Goal: Communication & Community: Answer question/provide support

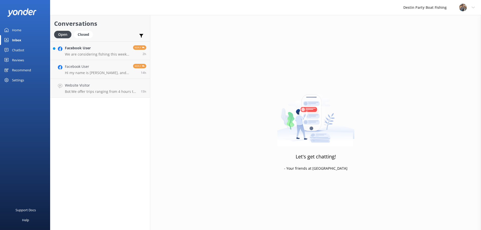
click at [15, 40] on div "Inbox" at bounding box center [16, 40] width 9 height 10
click at [107, 54] on p "We are considering fishing this week. There would be 3 of us, can we catch and …" at bounding box center [97, 54] width 64 height 5
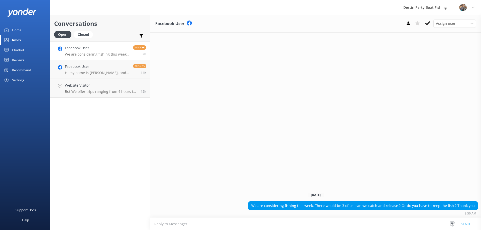
click at [99, 47] on h4 "Facebook User" at bounding box center [97, 48] width 64 height 6
click at [160, 225] on textarea at bounding box center [315, 224] width 331 height 12
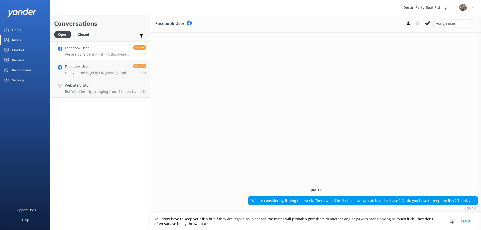
click at [415, 219] on textarea "You don't have to keep your fish but if they are legal size/in season the mates…" at bounding box center [315, 221] width 331 height 17
click at [436, 219] on textarea "You don't have to keep your fish but if they are legal size/in season the mates…" at bounding box center [315, 221] width 331 height 17
click at [165, 225] on textarea "You don't have to keep your fish but if they are legal size/in season the mates…" at bounding box center [315, 221] width 331 height 17
click at [188, 224] on textarea "You don't have to keep your fish but if they are legal size/in season the mates…" at bounding box center [315, 221] width 331 height 17
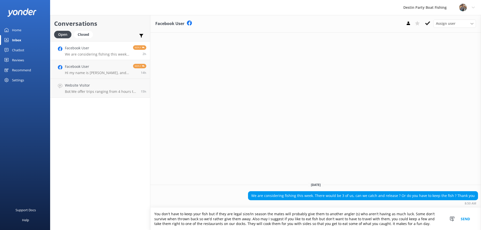
type textarea "You don't have to keep your fish but if they are legal size/in season the mates…"
click at [467, 221] on button "Send" at bounding box center [465, 219] width 19 height 22
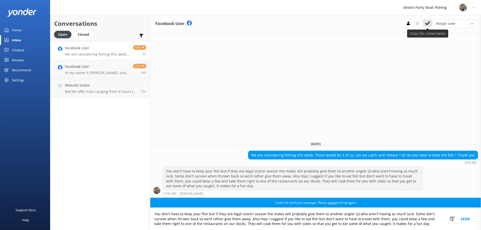
click at [426, 24] on use at bounding box center [427, 23] width 5 height 4
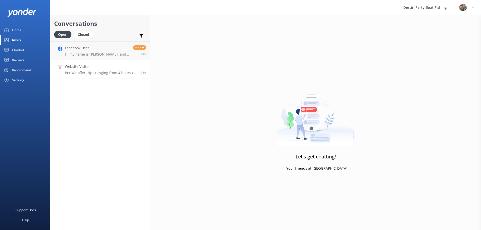
click at [100, 70] on div "Website Visitor Bot: We offer trips ranging from 4 hours to 12 hours. Our 4- an…" at bounding box center [101, 69] width 72 height 11
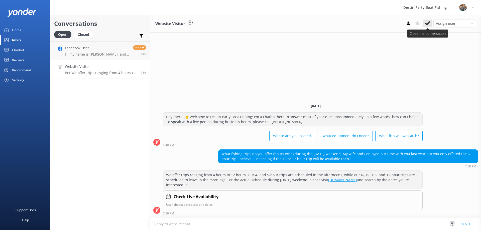
click at [425, 23] on icon at bounding box center [427, 23] width 5 height 5
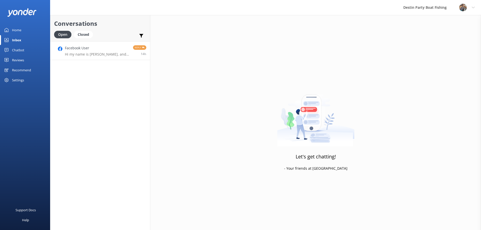
click at [104, 54] on p "Hi my name is [PERSON_NAME], and I’m very interested in working as a deckhand/m…" at bounding box center [97, 54] width 64 height 5
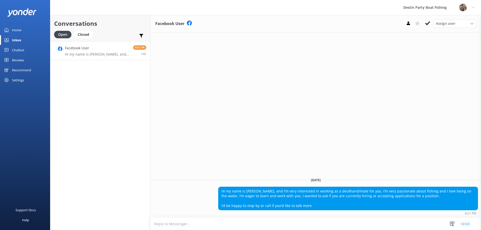
click at [161, 223] on textarea at bounding box center [315, 224] width 331 height 12
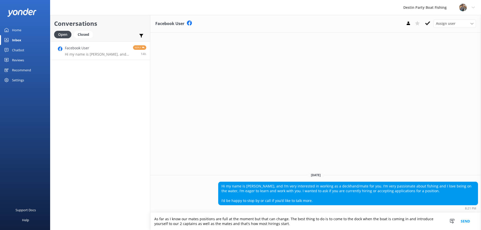
type textarea "As far as I know our mates positions are full at the moment but that can change…"
click at [466, 222] on button "Send" at bounding box center [465, 221] width 19 height 17
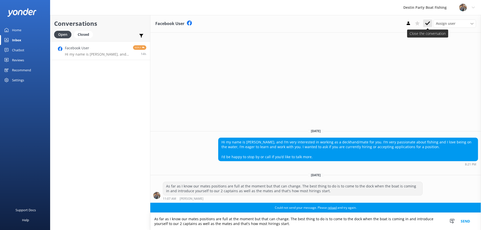
click at [430, 21] on icon at bounding box center [427, 23] width 5 height 5
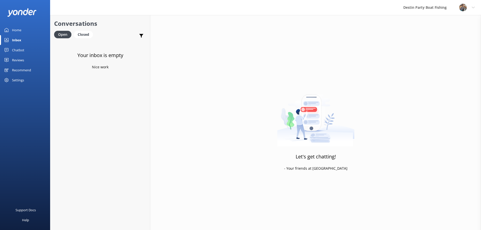
click at [16, 38] on div "Inbox" at bounding box center [16, 40] width 9 height 10
click at [19, 60] on div "Reviews" at bounding box center [18, 60] width 12 height 10
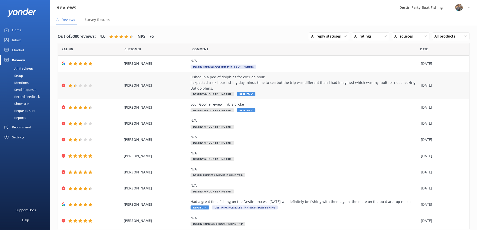
click at [230, 78] on div "Fished in a pod of dolphins for over an hour. I expected a six hour fishing day…" at bounding box center [305, 82] width 228 height 17
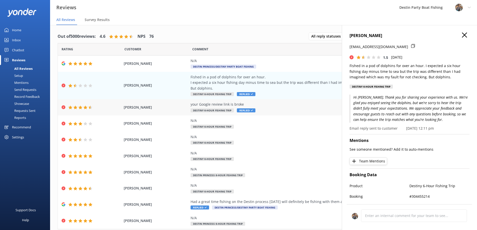
click at [209, 103] on div "your Google review link is broke" at bounding box center [305, 105] width 228 height 6
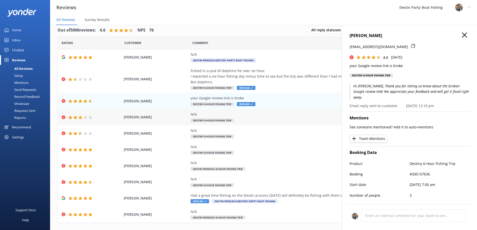
scroll to position [16, 0]
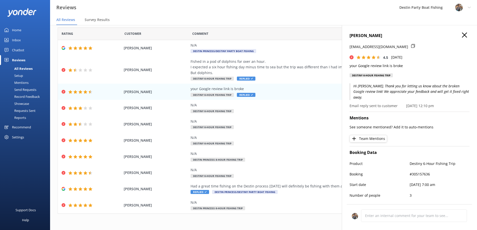
click at [462, 34] on icon at bounding box center [464, 35] width 5 height 5
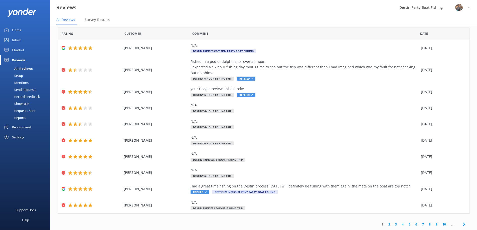
click at [386, 223] on link "2" at bounding box center [389, 224] width 7 height 5
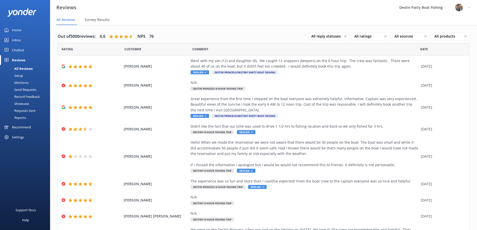
click at [22, 68] on div "All Reviews" at bounding box center [18, 68] width 30 height 7
